Goal: Transaction & Acquisition: Book appointment/travel/reservation

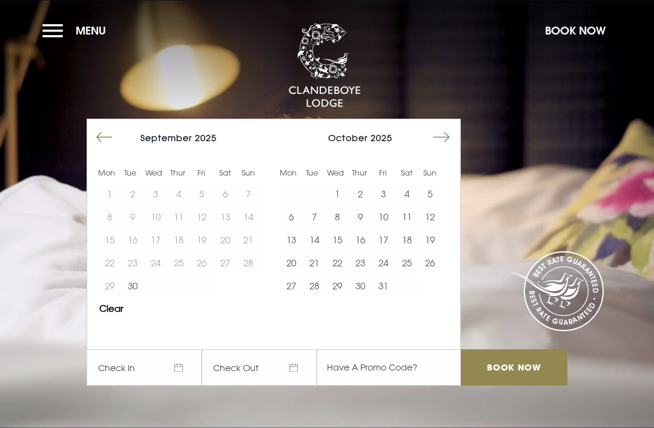
click at [441, 149] on button "Move forward to switch to the next month." at bounding box center [441, 137] width 23 height 23
click at [430, 205] on button "2" at bounding box center [429, 193] width 23 height 23
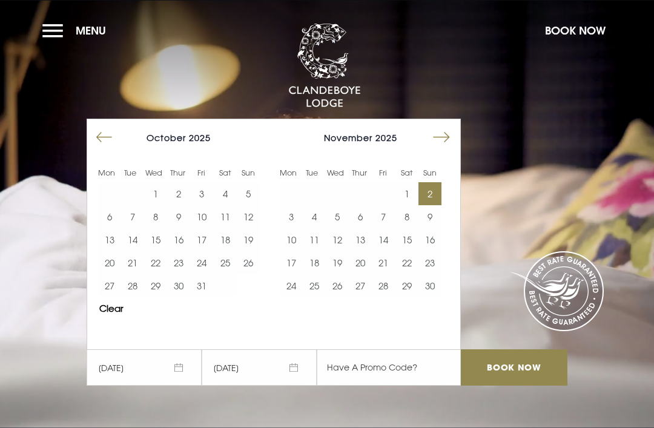
click at [291, 228] on button "3" at bounding box center [291, 216] width 23 height 23
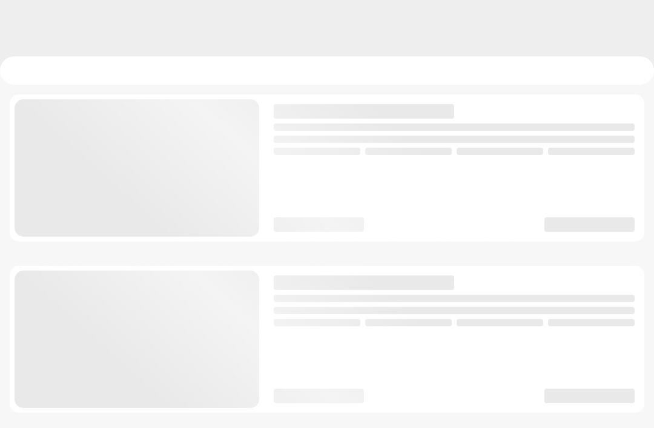
checkbox input "true"
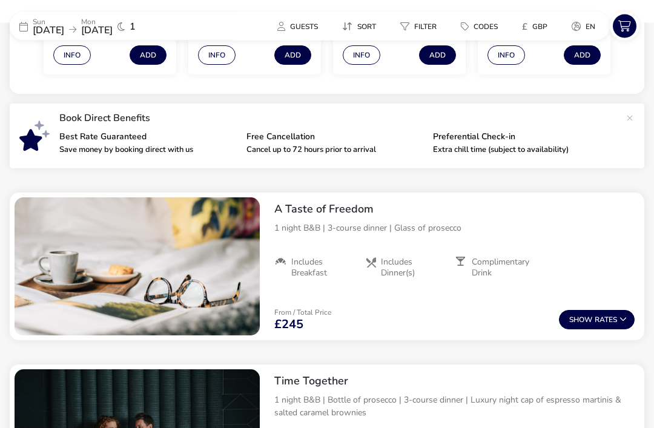
scroll to position [376, 0]
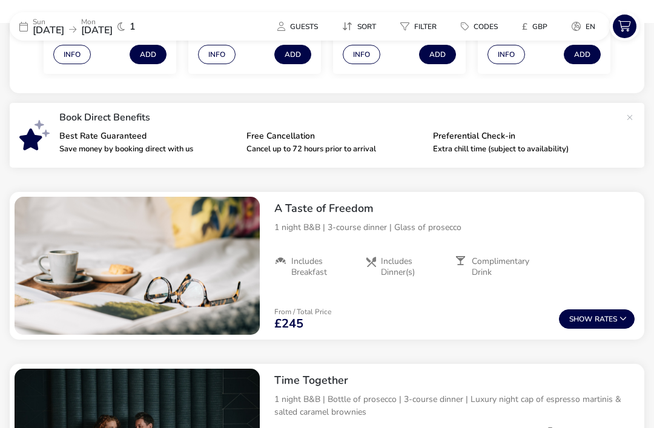
click at [591, 323] on span "Show" at bounding box center [581, 319] width 25 height 8
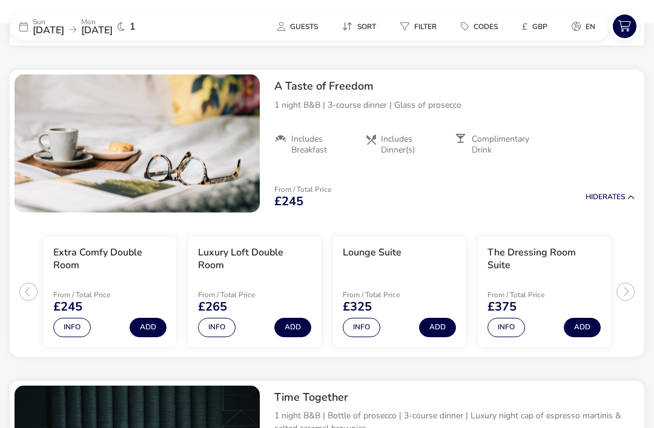
scroll to position [506, 0]
